Goal: Task Accomplishment & Management: Use online tool/utility

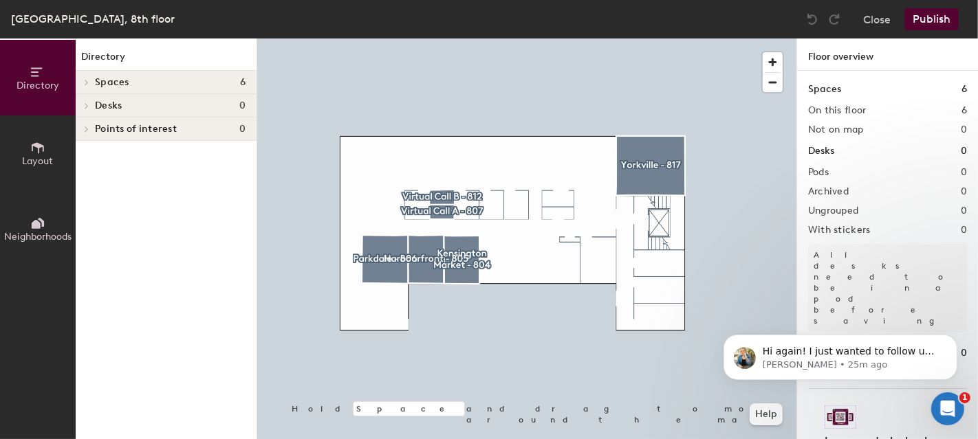
click at [40, 144] on icon at bounding box center [38, 147] width 12 height 11
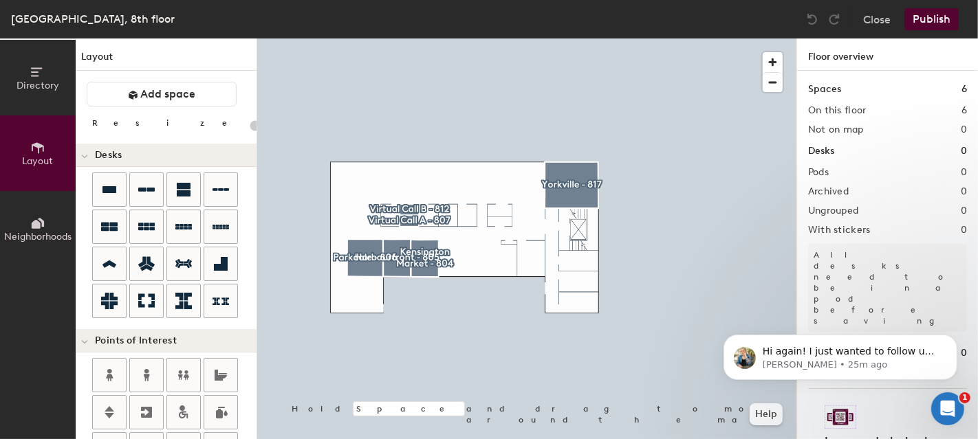
click at [43, 87] on span "Directory" at bounding box center [38, 86] width 43 height 12
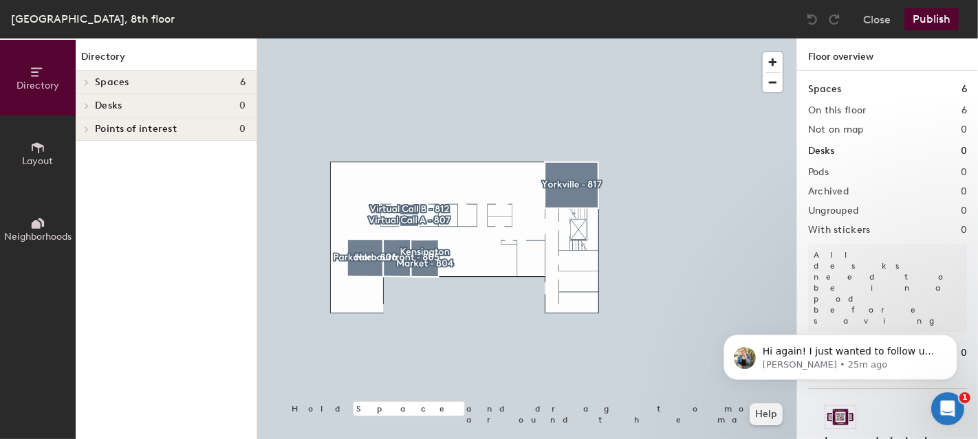
click at [89, 85] on div at bounding box center [85, 82] width 18 height 23
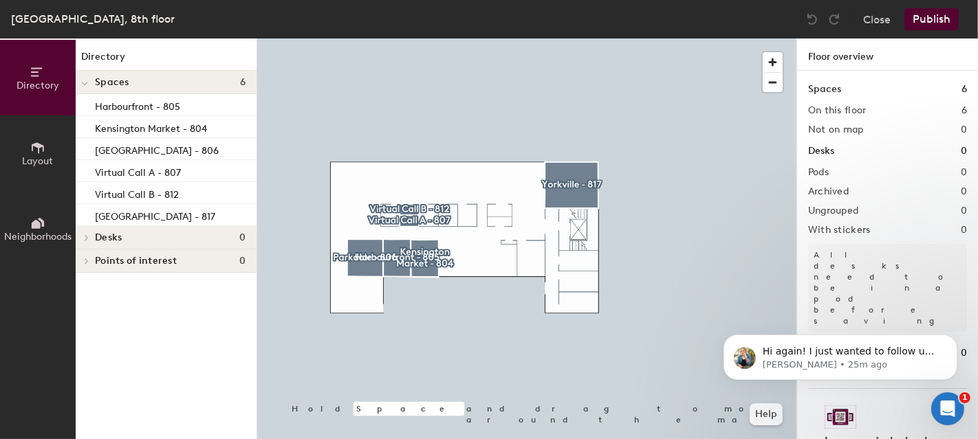
click at [89, 85] on div at bounding box center [85, 82] width 18 height 23
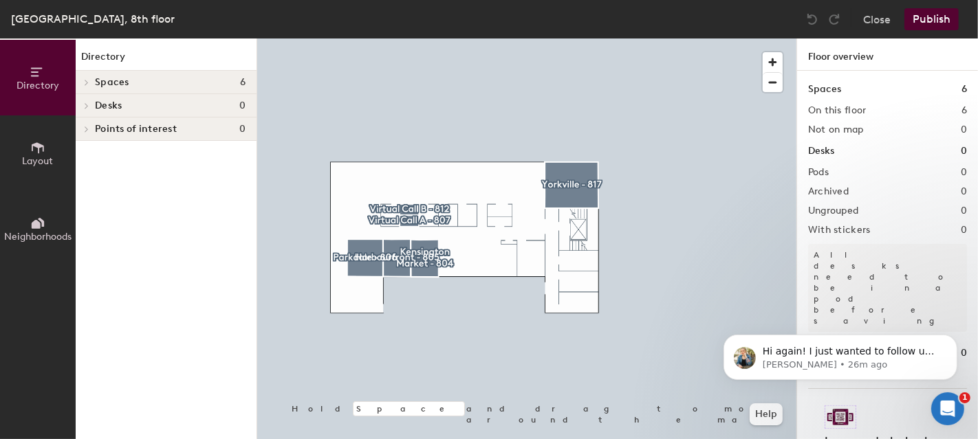
click at [31, 155] on span "Layout" at bounding box center [38, 161] width 31 height 12
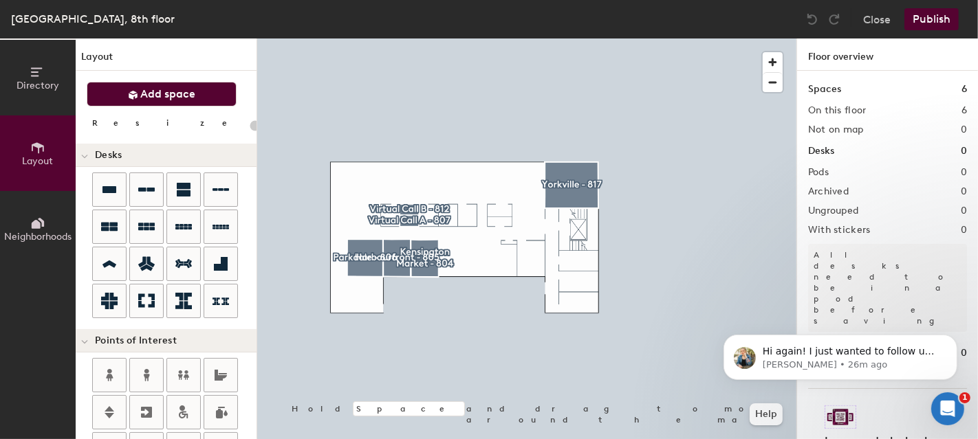
click at [170, 94] on span "Add space" at bounding box center [168, 94] width 55 height 14
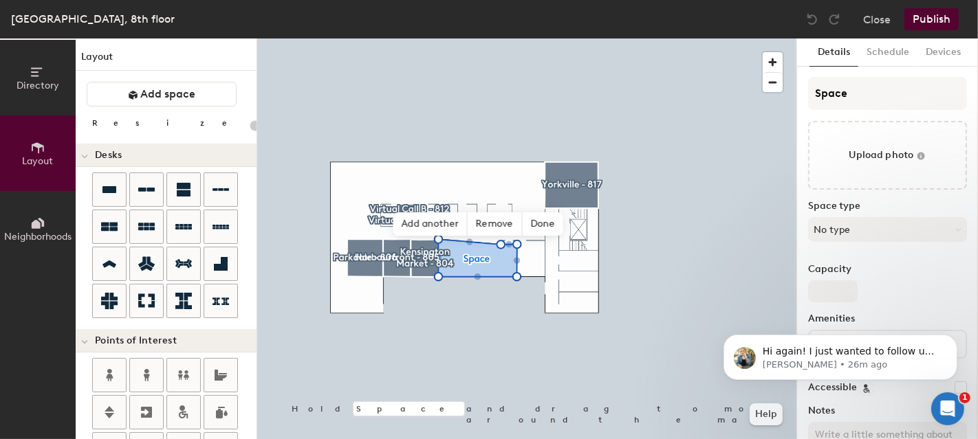
type input "20"
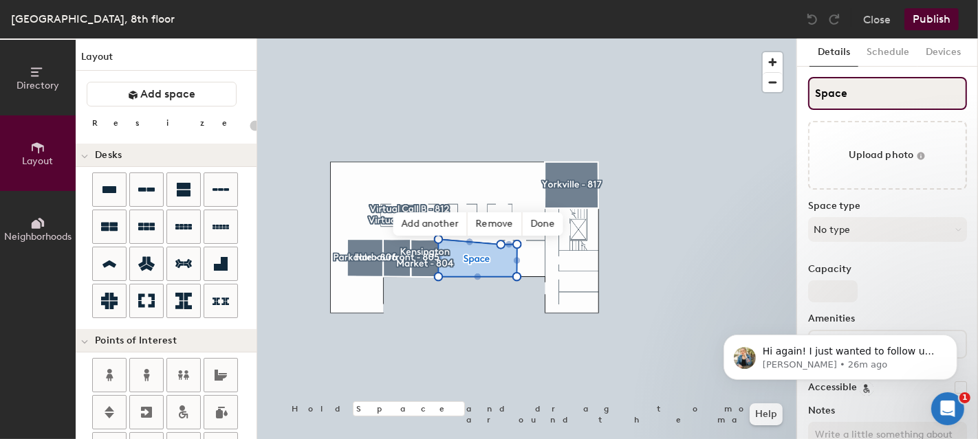
click at [872, 98] on input "Space" at bounding box center [887, 93] width 159 height 33
type input "Spac"
type input "20"
type input "Sp"
type input "20"
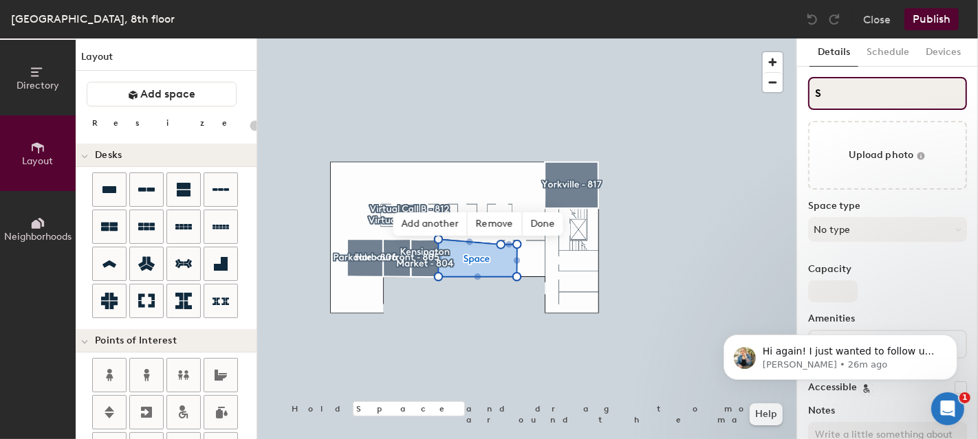
type input "S"
type input "20"
type input "S"
type input "20"
type input "SL"
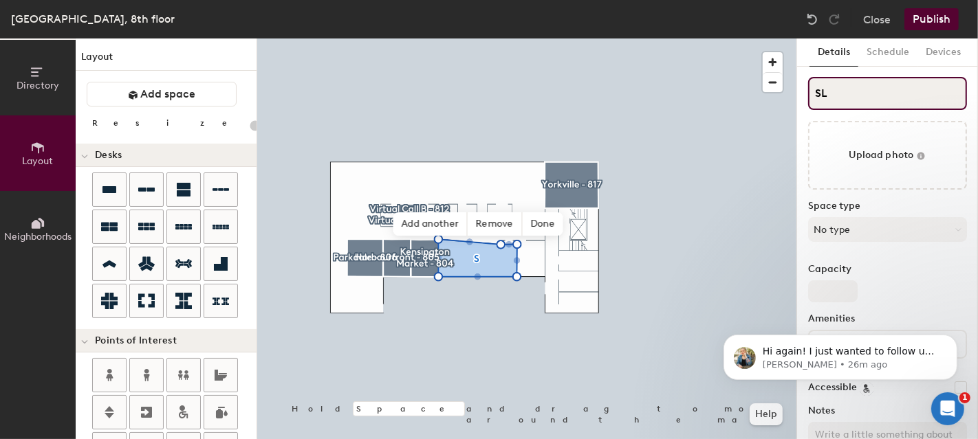
type input "20"
type input "SLo"
type input "20"
type input "SLou"
type input "20"
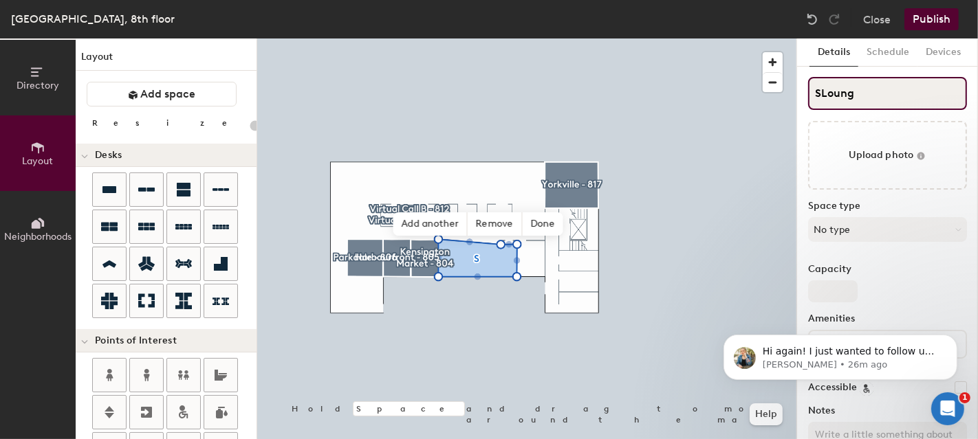
type input "SLounge"
type input "20"
type input "SLoung"
type input "20"
type input "SLoun"
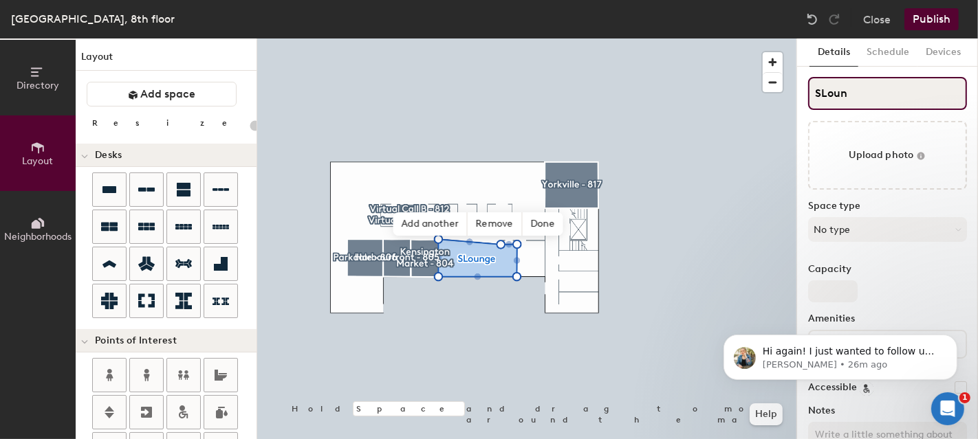
type input "20"
type input "SLo"
type input "20"
type input "S"
type input "20"
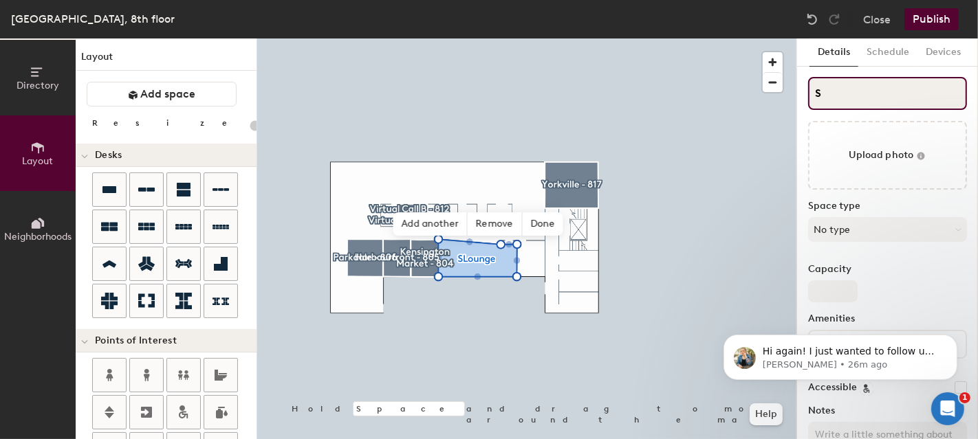
type input "S"
type input "20"
type input "SL"
type input "20"
type input "SLo"
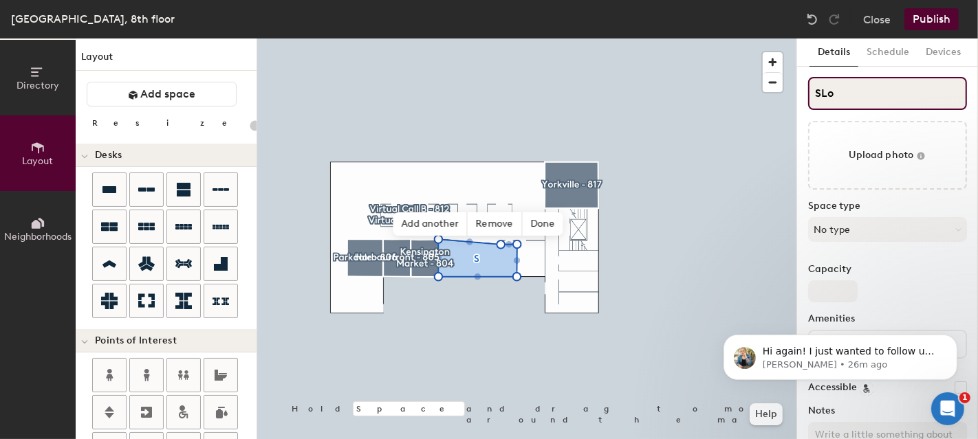
type input "20"
type input "SLou"
type input "20"
type input "SLounge"
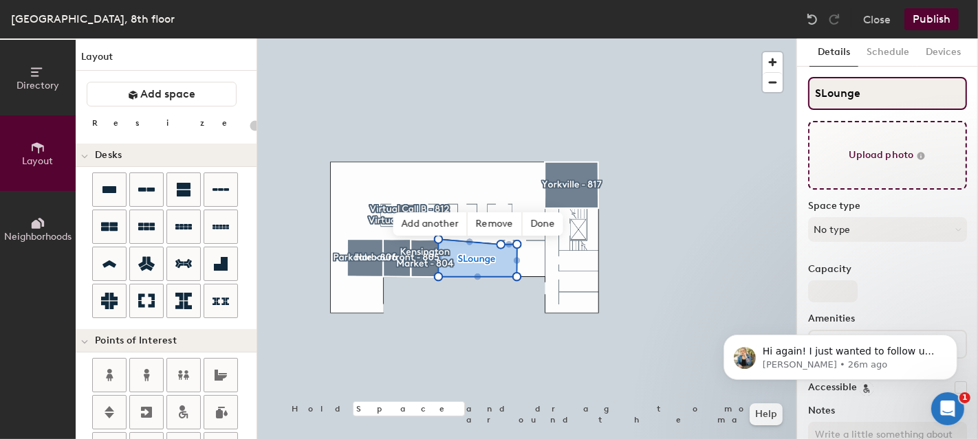
type input "20"
type input "Lounge"
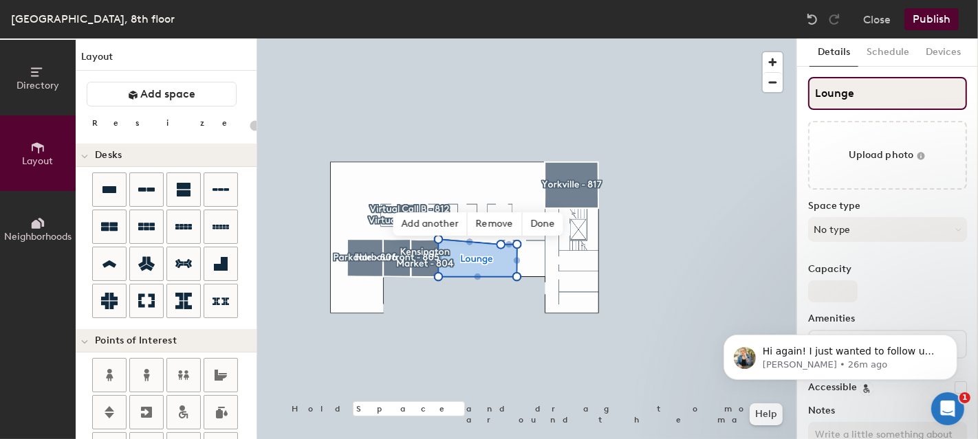
type input "20"
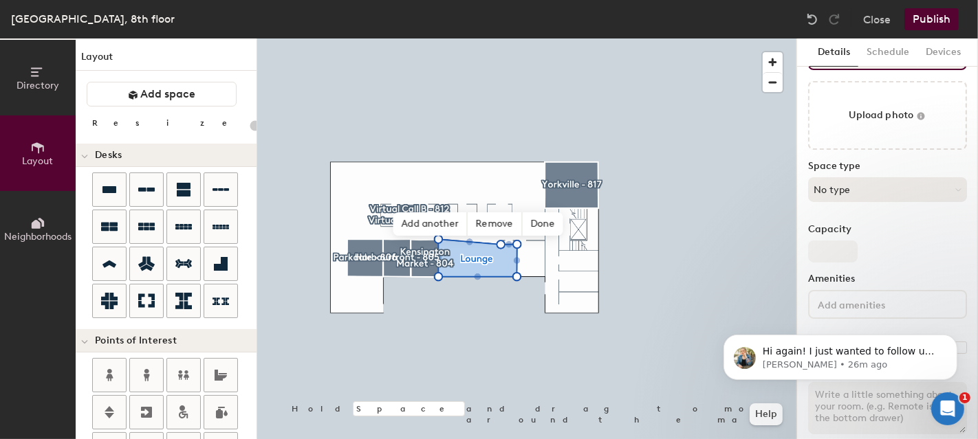
type input "Lounge"
click at [927, 180] on button "No type" at bounding box center [887, 189] width 159 height 25
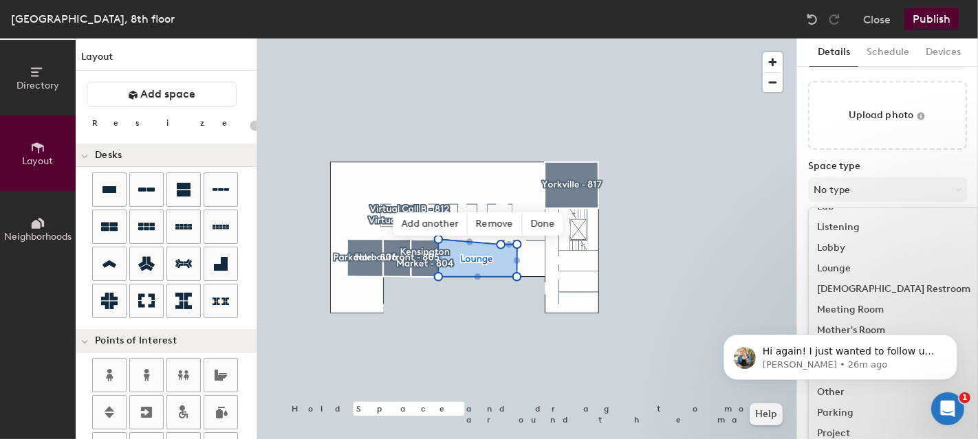
scroll to position [289, 0]
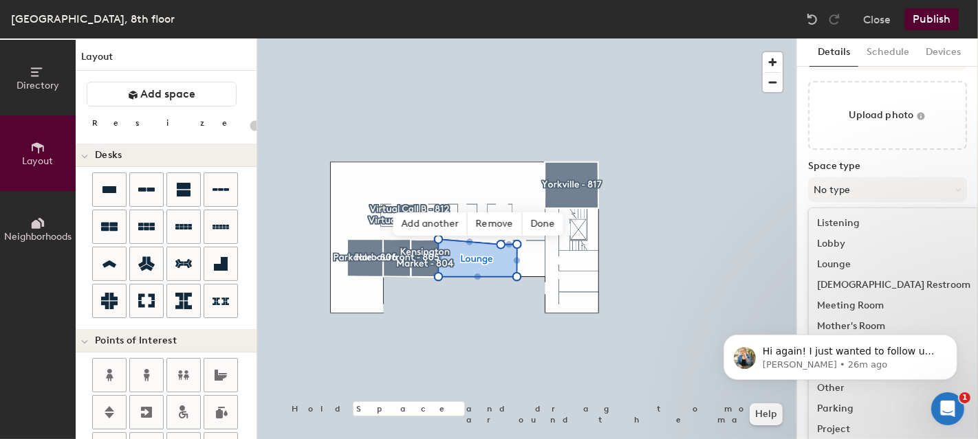
click at [842, 261] on div "Lounge" at bounding box center [894, 264] width 170 height 21
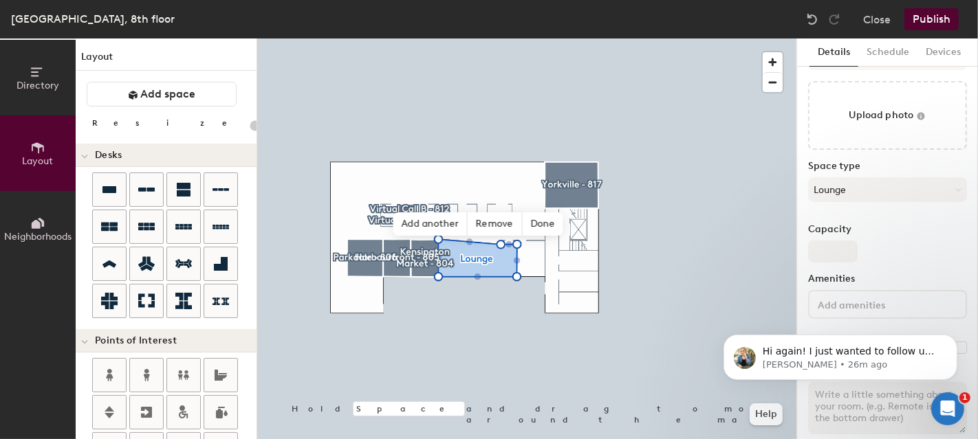
scroll to position [56, 0]
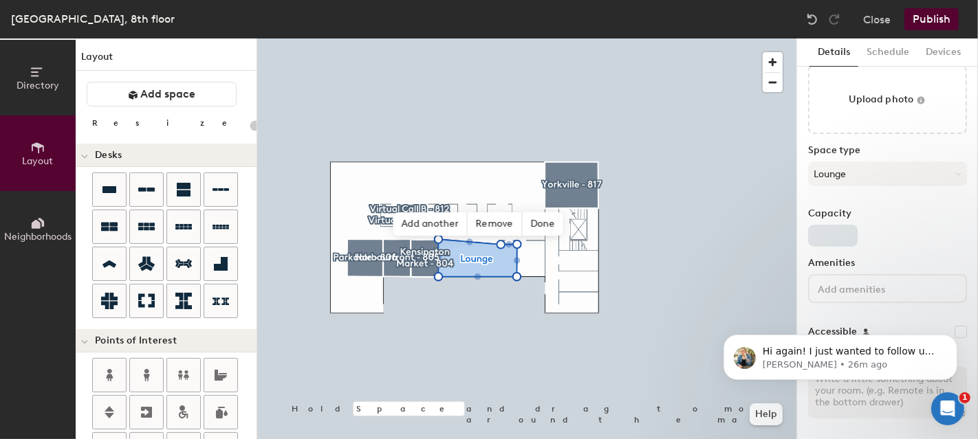
type input "20"
click at [835, 231] on input "Capacity" at bounding box center [833, 236] width 50 height 22
type input "1"
type input "20"
type input "14"
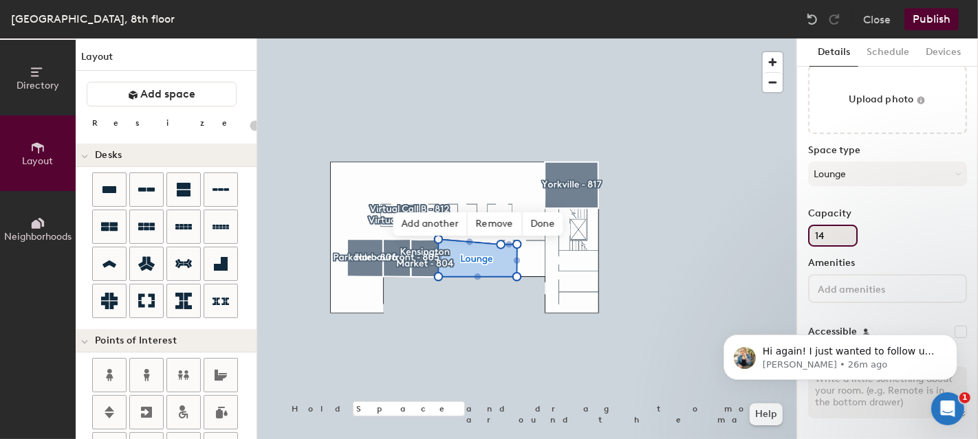
type input "20"
type input "14"
click at [940, 217] on label "Capacity" at bounding box center [887, 213] width 159 height 11
click at [857, 225] on input "14" at bounding box center [833, 236] width 50 height 22
click at [877, 292] on div "Hi again! I just wanted to follow up to see if changing those settings helped r…" at bounding box center [839, 294] width 253 height 172
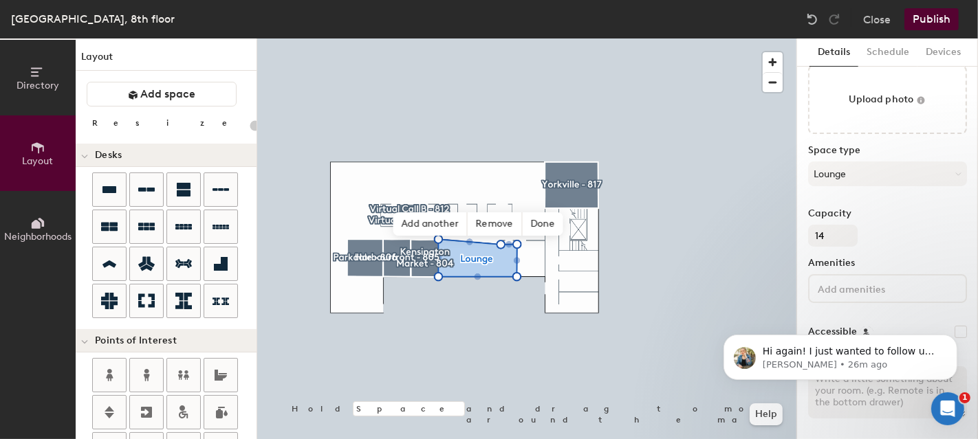
click at [864, 285] on div "Hi again! I just wanted to follow up to see if changing those settings helped r…" at bounding box center [839, 294] width 253 height 172
click at [952, 341] on icon "Dismiss notification" at bounding box center [953, 338] width 8 height 8
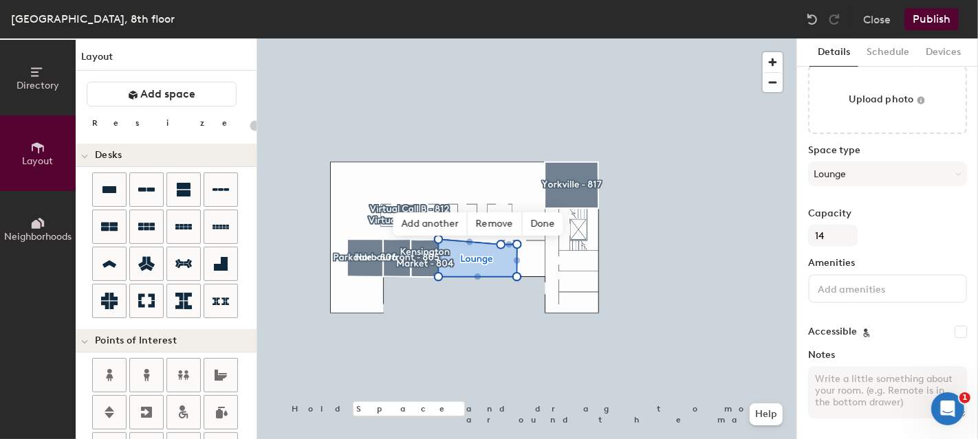
click at [865, 333] on icon at bounding box center [867, 335] width 4 height 5
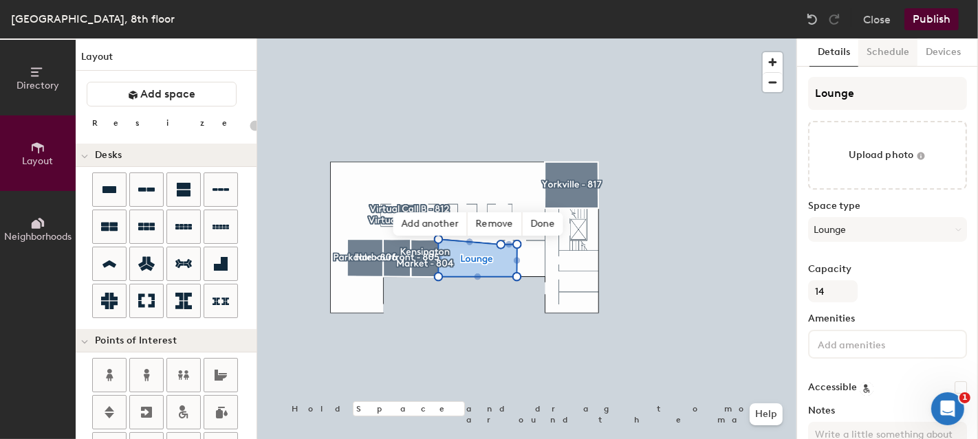
click at [889, 58] on button "Schedule" at bounding box center [887, 53] width 59 height 28
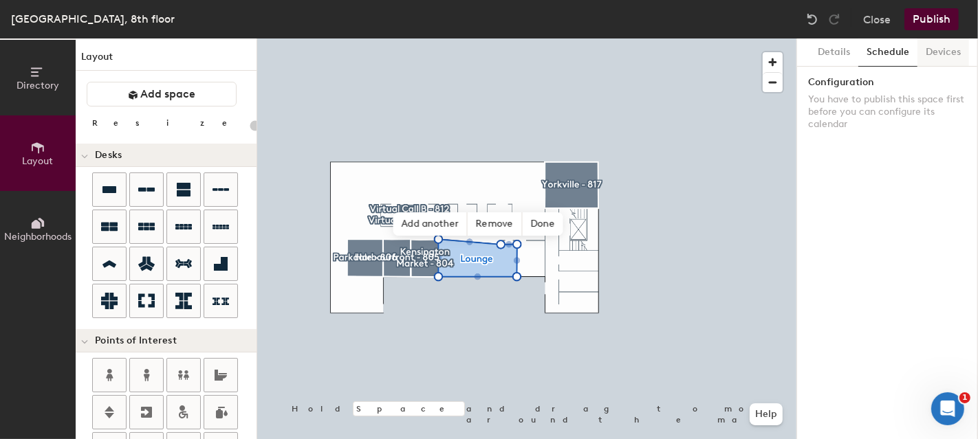
click at [936, 54] on button "Devices" at bounding box center [943, 53] width 52 height 28
click at [826, 56] on button "Details" at bounding box center [833, 53] width 49 height 28
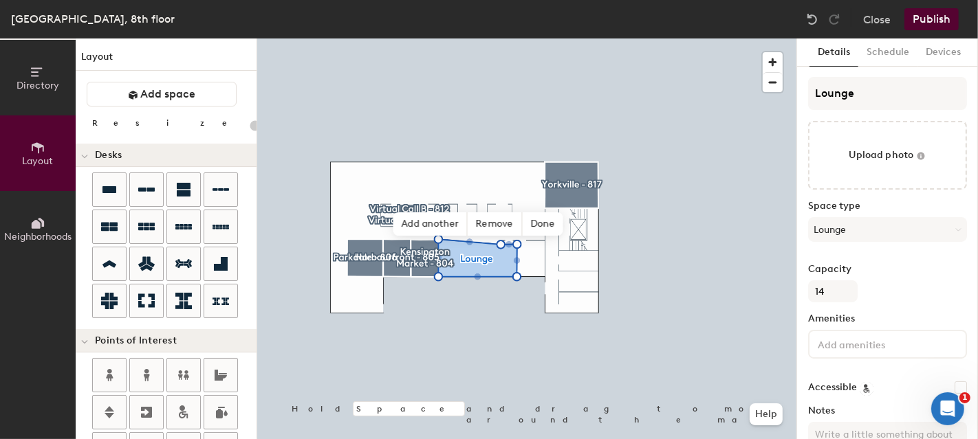
click at [945, 19] on button "Publish" at bounding box center [931, 19] width 54 height 22
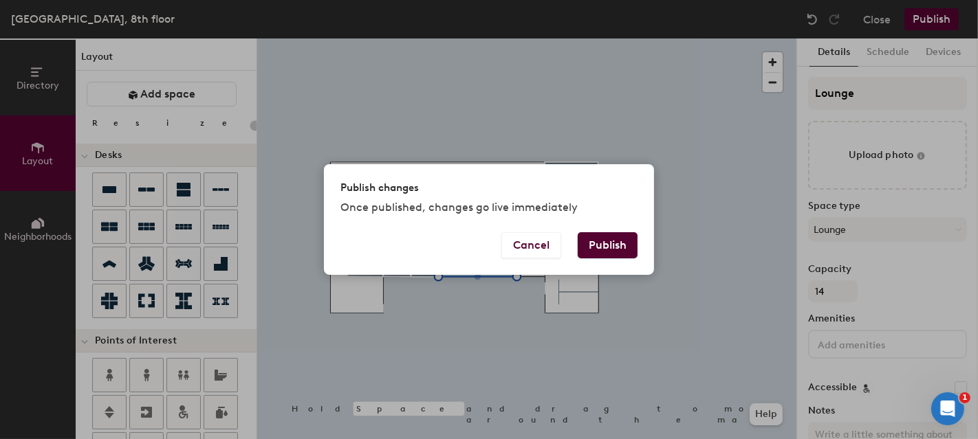
click at [611, 241] on button "Publish" at bounding box center [608, 245] width 60 height 26
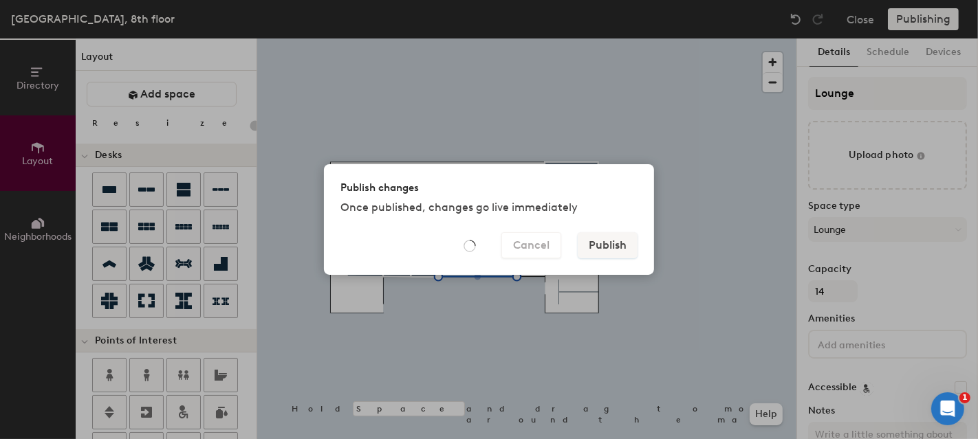
type input "20"
